Goal: Task Accomplishment & Management: Manage account settings

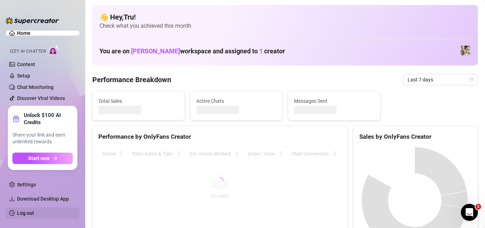
click at [34, 213] on link "Log out" at bounding box center [25, 213] width 17 height 6
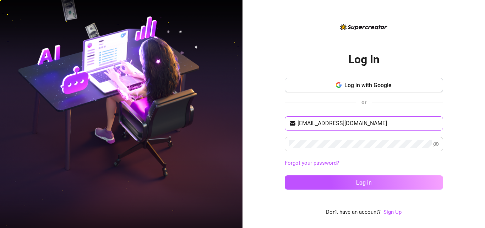
click at [303, 118] on span "[EMAIL_ADDRESS][DOMAIN_NAME]" at bounding box center [364, 123] width 158 height 14
click at [311, 120] on input "[EMAIL_ADDRESS][DOMAIN_NAME]" at bounding box center [367, 123] width 141 height 9
type input "[EMAIL_ADDRESS][DOMAIN_NAME]"
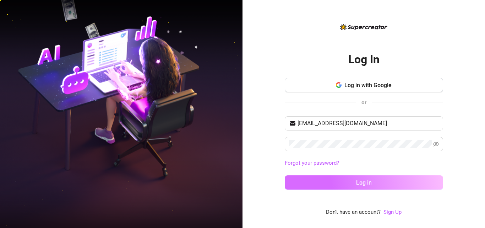
click at [339, 178] on button "Log in" at bounding box center [364, 182] width 158 height 14
